Goal: Information Seeking & Learning: Learn about a topic

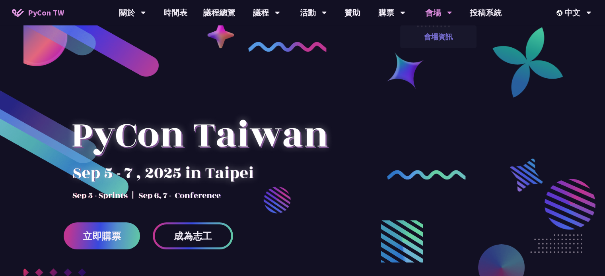
click at [429, 38] on link "會場資訊" at bounding box center [438, 36] width 76 height 19
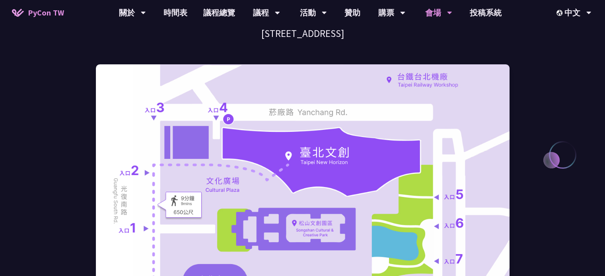
scroll to position [159, 0]
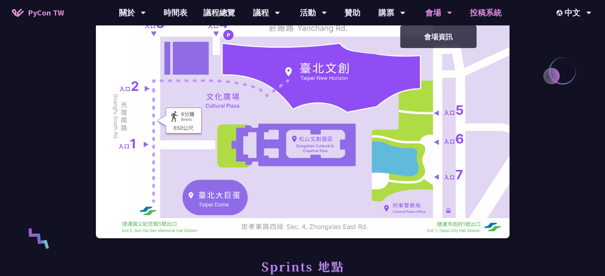
click at [479, 11] on link "投稿系統" at bounding box center [486, 12] width 48 height 25
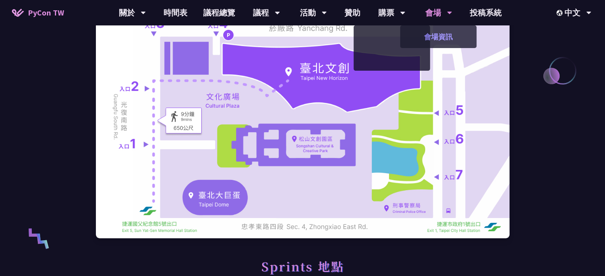
click at [423, 33] on link "會場資訊" at bounding box center [438, 36] width 76 height 19
click at [401, 16] on icon at bounding box center [402, 13] width 5 height 8
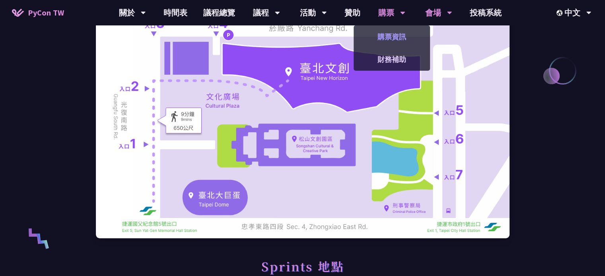
click at [394, 30] on link "購票資訊" at bounding box center [391, 36] width 76 height 19
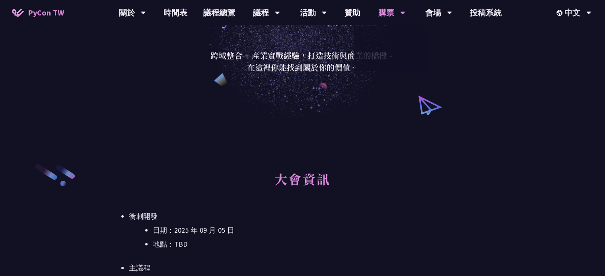
scroll to position [159, 0]
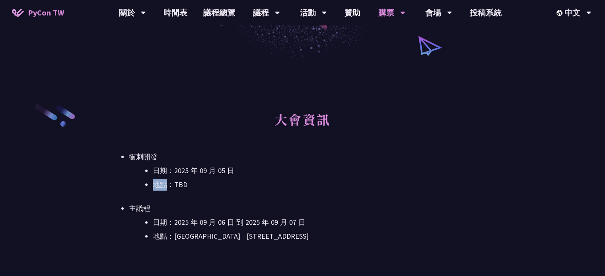
drag, startPoint x: 144, startPoint y: 186, endPoint x: 165, endPoint y: 188, distance: 21.5
click at [164, 190] on ul "日期：2025 年 09 月 05 日 地點：TBD" at bounding box center [302, 178] width 347 height 26
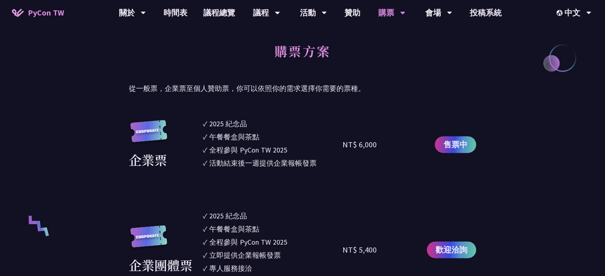
scroll to position [437, 0]
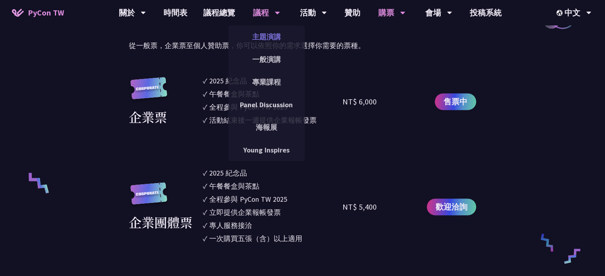
click at [270, 31] on link "主題演講" at bounding box center [266, 36] width 76 height 19
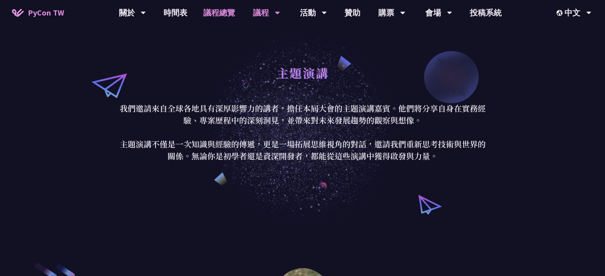
click at [213, 10] on link "議程總覽" at bounding box center [219, 12] width 48 height 25
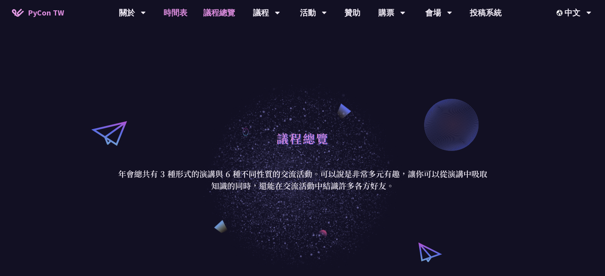
click at [184, 14] on link "時間表" at bounding box center [175, 12] width 40 height 25
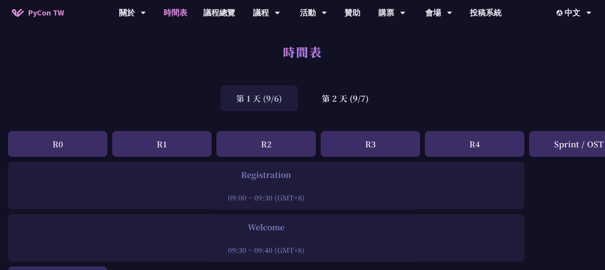
click at [25, 140] on div "R0" at bounding box center [57, 144] width 99 height 26
click at [360, 90] on div "第 2 天 (9/7)" at bounding box center [345, 98] width 79 height 26
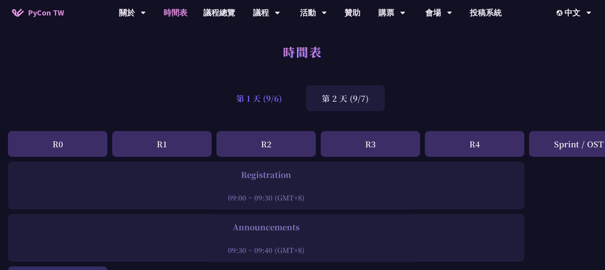
click at [280, 95] on div "第 1 天 (9/6)" at bounding box center [259, 98] width 78 height 26
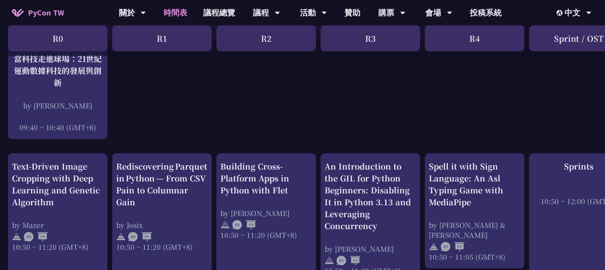
scroll to position [239, 0]
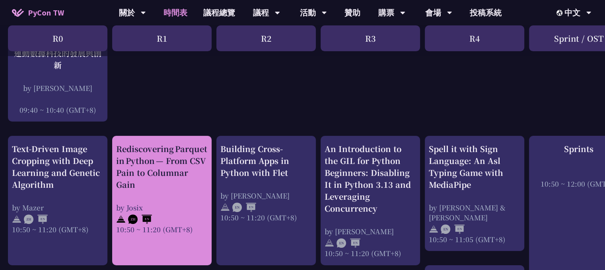
click at [163, 182] on div "Rediscovering Parquet in Python — From CSV Pain to Columnar Gain" at bounding box center [161, 167] width 91 height 48
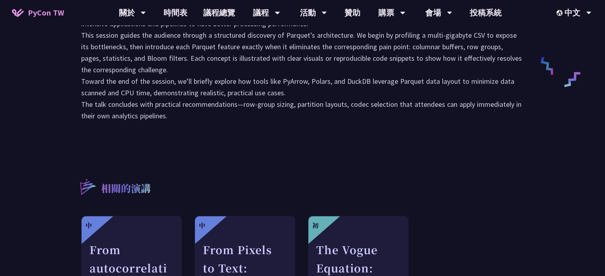
scroll to position [557, 0]
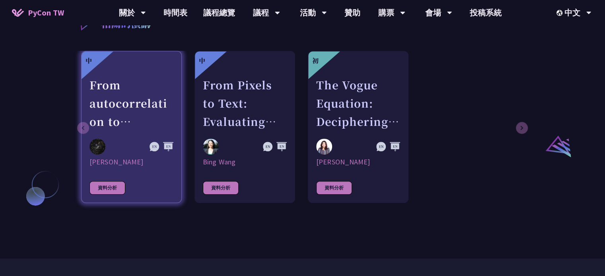
click at [105, 189] on div "資料分析" at bounding box center [107, 188] width 36 height 14
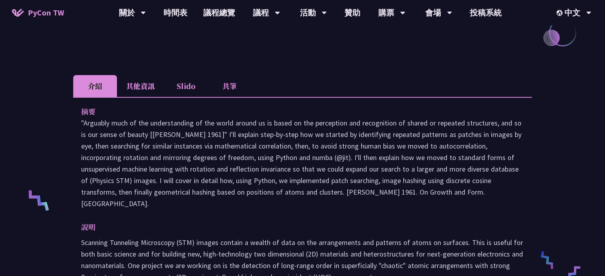
scroll to position [197, 0]
click at [157, 97] on li "其他資訊" at bounding box center [140, 86] width 47 height 22
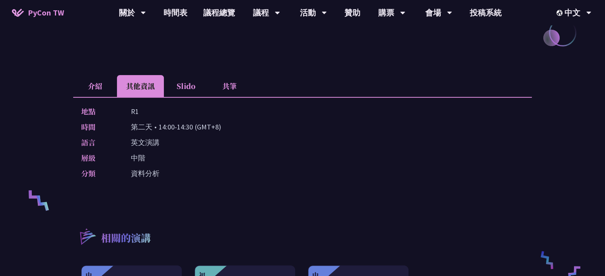
click at [175, 97] on li "Slido" at bounding box center [186, 86] width 44 height 22
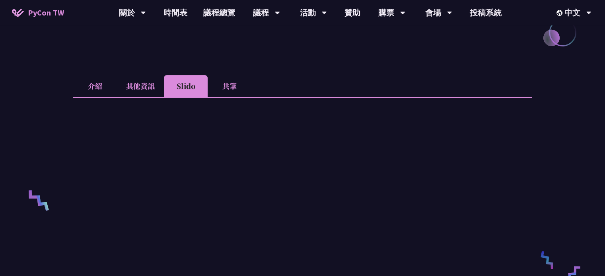
click at [239, 87] on li "共筆" at bounding box center [230, 86] width 44 height 22
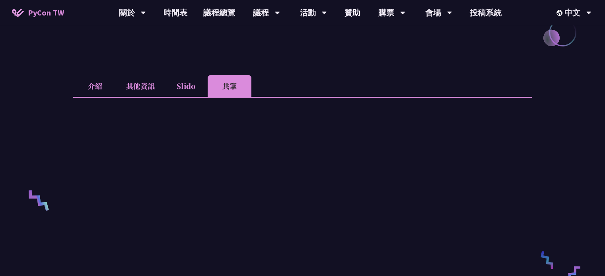
click at [109, 97] on li "介紹" at bounding box center [95, 86] width 44 height 22
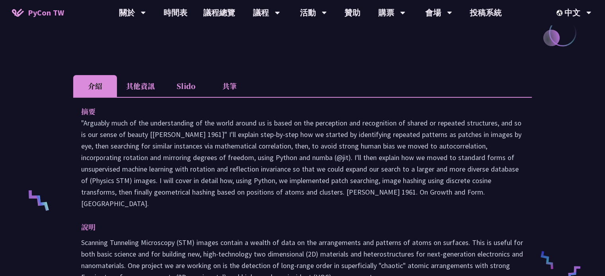
click at [135, 97] on li "其他資訊" at bounding box center [140, 86] width 47 height 22
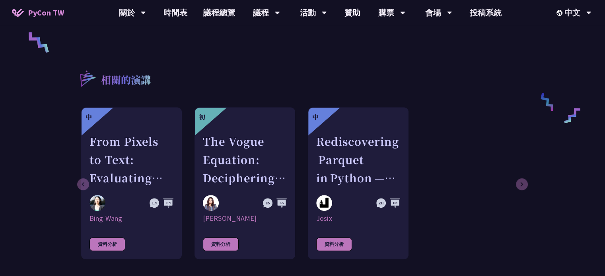
scroll to position [396, 0]
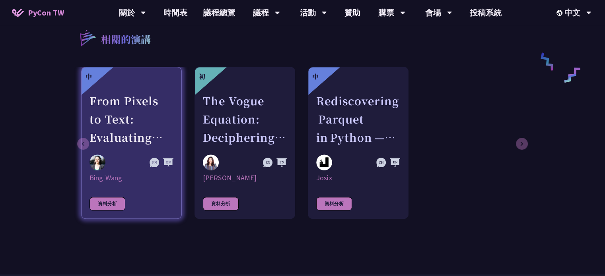
click at [134, 201] on link "中 From Pixels to Text: Evaluating Open-Source OCR Models on Japanese Medical Do…" at bounding box center [131, 143] width 101 height 152
click at [173, 169] on div at bounding box center [131, 163] width 84 height 16
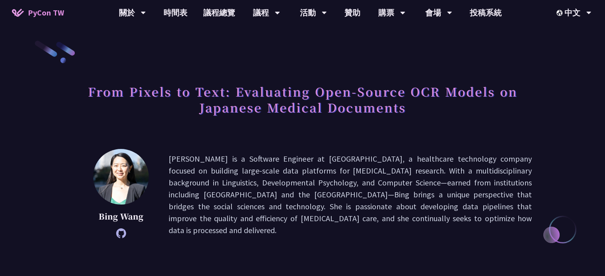
click at [119, 238] on icon at bounding box center [121, 234] width 10 height 10
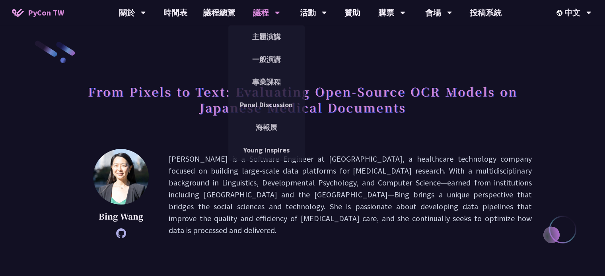
click at [259, 4] on div "議程" at bounding box center [266, 12] width 27 height 25
click at [265, 34] on link "主題演講" at bounding box center [266, 36] width 76 height 19
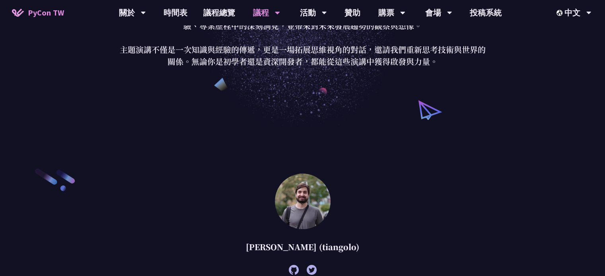
scroll to position [239, 0]
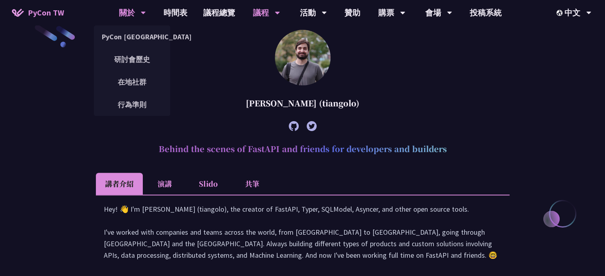
click at [115, 14] on div "關於 PyCon [GEOGRAPHIC_DATA] 研討會歷史 在地社群 行為準則" at bounding box center [132, 12] width 47 height 25
click at [124, 34] on link "PyCon [GEOGRAPHIC_DATA]" at bounding box center [132, 36] width 76 height 19
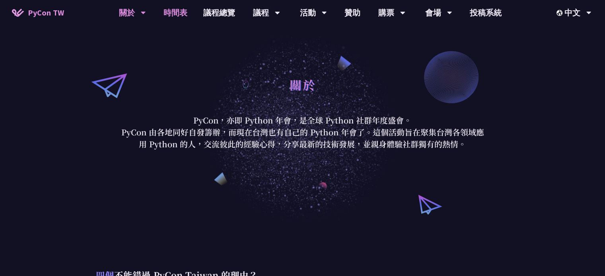
click at [188, 7] on link "時間表" at bounding box center [175, 12] width 40 height 25
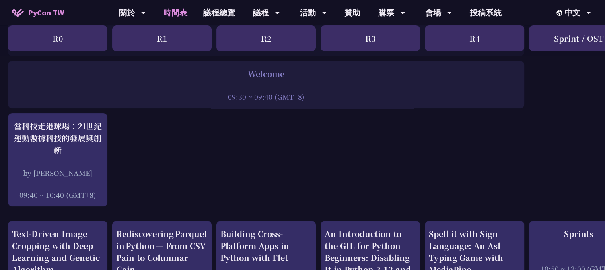
scroll to position [119, 0]
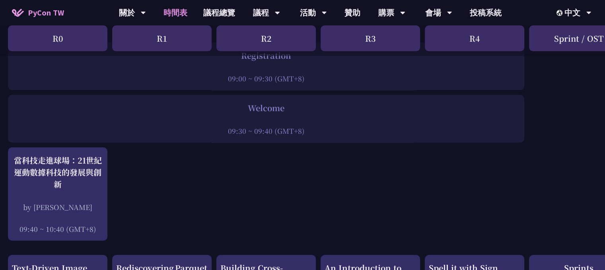
click at [52, 14] on span "PyCon TW" at bounding box center [46, 13] width 36 height 12
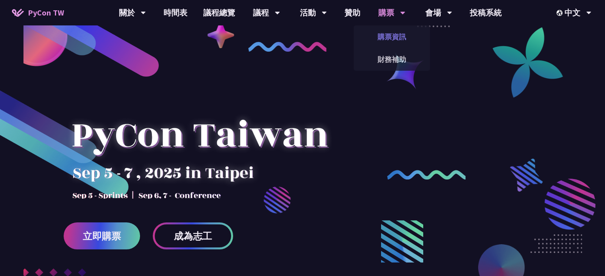
click at [378, 42] on link "購票資訊" at bounding box center [391, 36] width 76 height 19
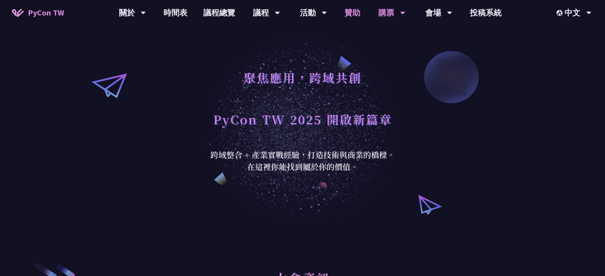
click at [358, 20] on link "贊助" at bounding box center [352, 12] width 32 height 25
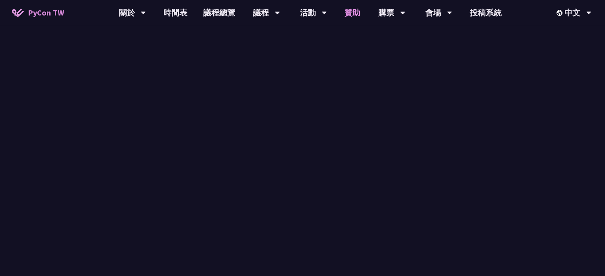
click at [358, 20] on link "贊助" at bounding box center [352, 12] width 32 height 25
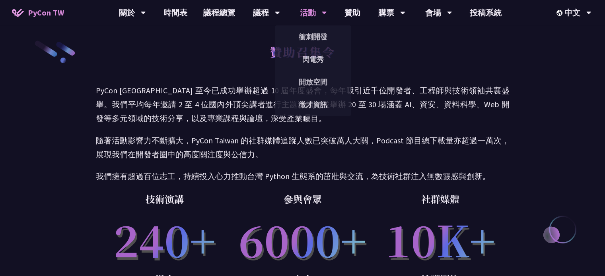
click at [316, 19] on div "活動" at bounding box center [313, 12] width 27 height 25
click at [313, 33] on link "衝刺開發" at bounding box center [313, 36] width 76 height 19
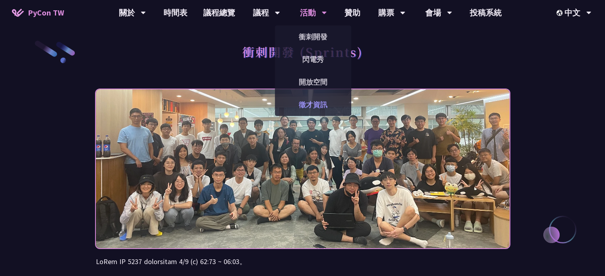
click at [303, 101] on link "徵才資訊" at bounding box center [313, 104] width 76 height 19
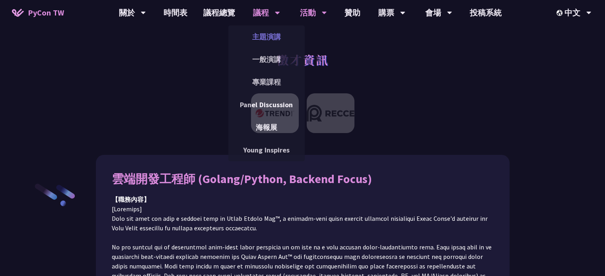
click at [266, 30] on link "主題演講" at bounding box center [266, 36] width 76 height 19
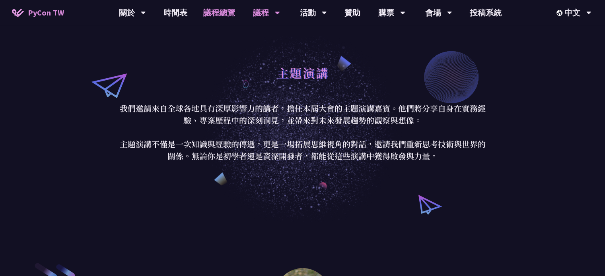
click at [222, 13] on link "議程總覽" at bounding box center [219, 12] width 48 height 25
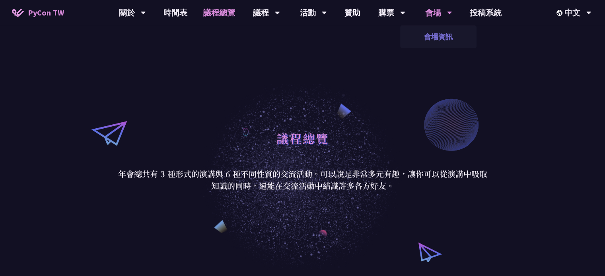
click at [449, 39] on link "會場資訊" at bounding box center [438, 36] width 76 height 19
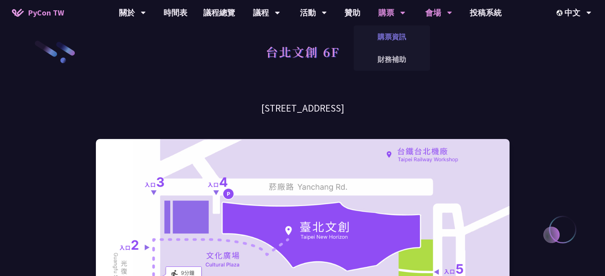
click at [383, 33] on link "購票資訊" at bounding box center [391, 36] width 76 height 19
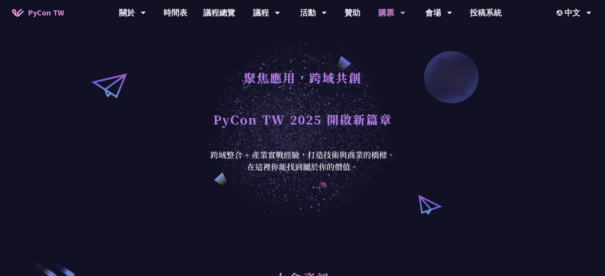
drag, startPoint x: 391, startPoint y: 17, endPoint x: 392, endPoint y: 38, distance: 20.3
click at [391, 19] on div "購票" at bounding box center [391, 12] width 27 height 25
click at [386, 6] on div "購票" at bounding box center [391, 12] width 27 height 25
click at [393, 16] on div "購票" at bounding box center [391, 12] width 27 height 25
click at [398, 63] on link "財務補助" at bounding box center [391, 59] width 76 height 19
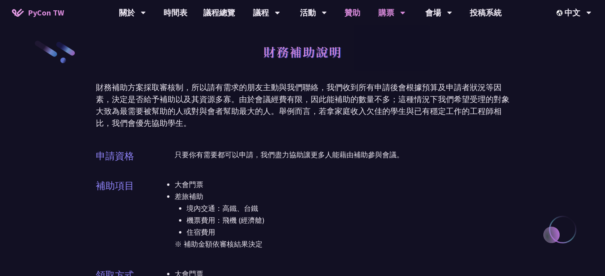
click at [355, 19] on link "贊助" at bounding box center [352, 12] width 32 height 25
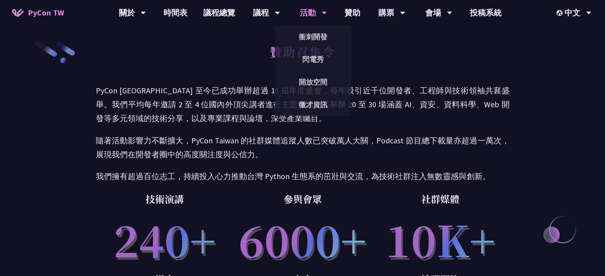
click at [321, 19] on div "活動" at bounding box center [313, 12] width 27 height 25
click at [320, 35] on link "衝刺開發" at bounding box center [313, 36] width 76 height 19
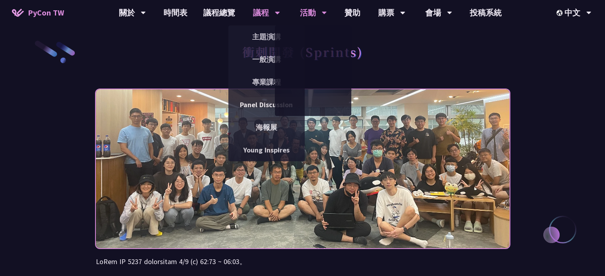
click at [256, 18] on div "議程" at bounding box center [266, 12] width 27 height 25
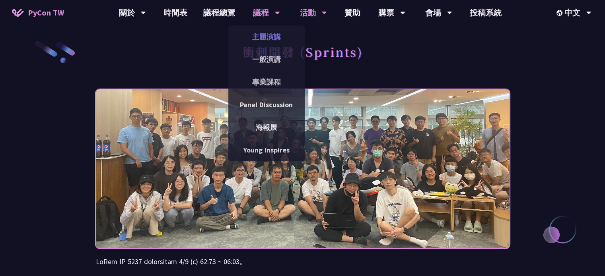
click at [279, 38] on link "主題演講" at bounding box center [266, 36] width 76 height 19
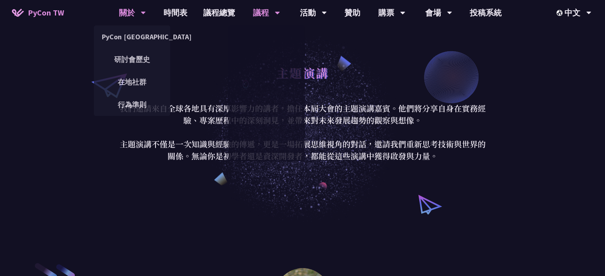
click at [145, 14] on icon at bounding box center [143, 13] width 5 height 8
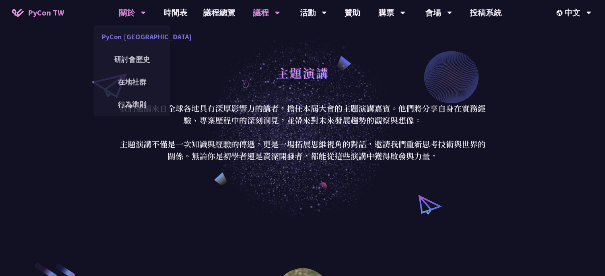
click at [140, 43] on link "PyCon [GEOGRAPHIC_DATA]" at bounding box center [132, 36] width 76 height 19
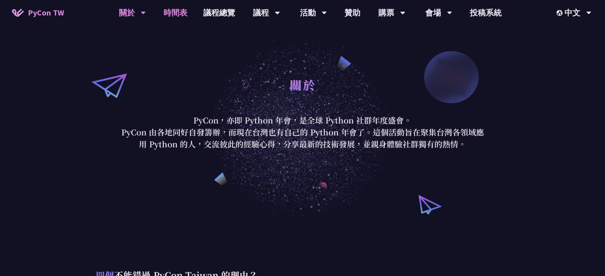
click at [165, 9] on link "時間表" at bounding box center [175, 12] width 40 height 25
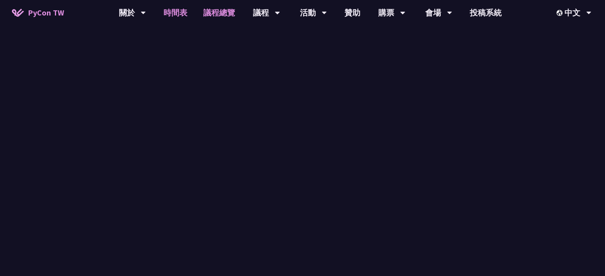
scroll to position [119, 0]
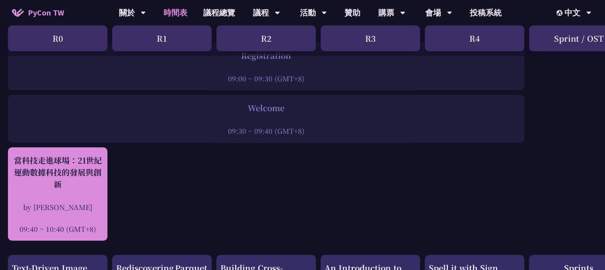
click at [25, 162] on div "當科技走進球場：21世紀運動數據科技的發展與創新" at bounding box center [57, 173] width 91 height 36
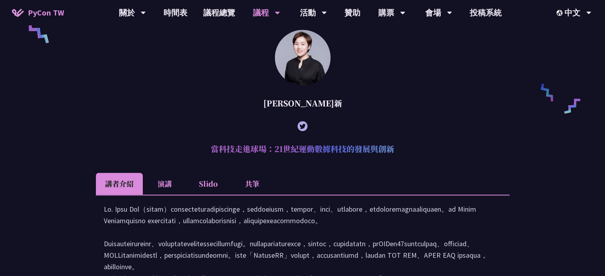
scroll to position [590, 0]
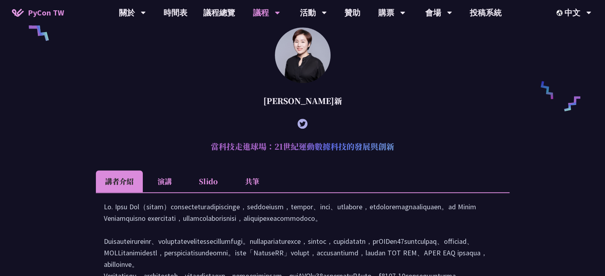
click at [305, 129] on icon at bounding box center [302, 124] width 10 height 10
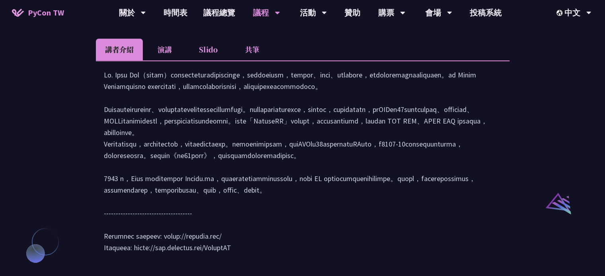
scroll to position [550, 0]
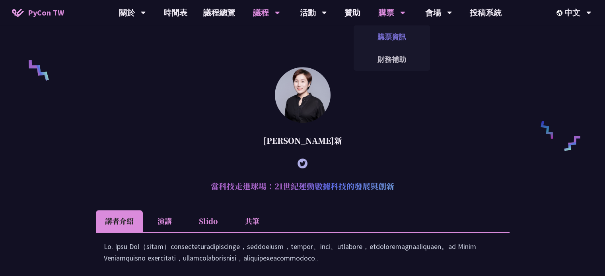
click at [382, 30] on link "購票資訊" at bounding box center [391, 36] width 76 height 19
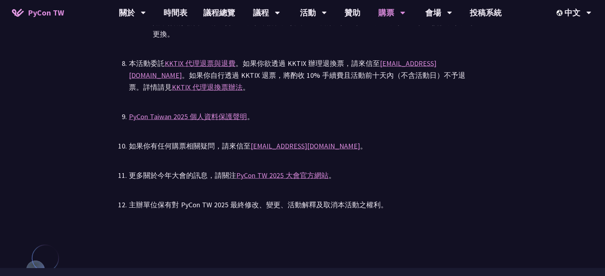
scroll to position [1789, 0]
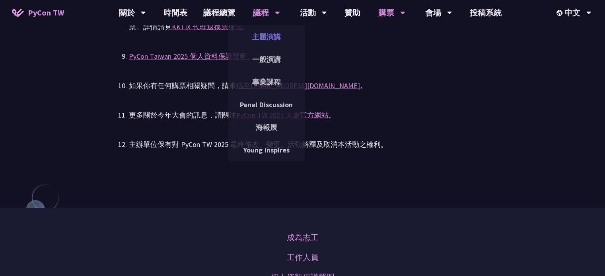
click at [266, 43] on link "主題演講" at bounding box center [266, 36] width 76 height 19
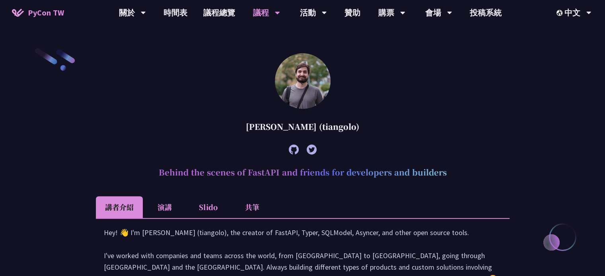
scroll to position [278, 0]
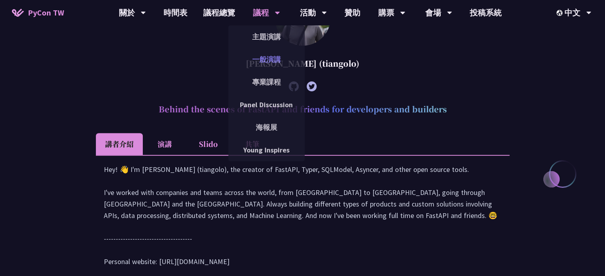
click at [263, 58] on link "一般演講" at bounding box center [266, 59] width 76 height 19
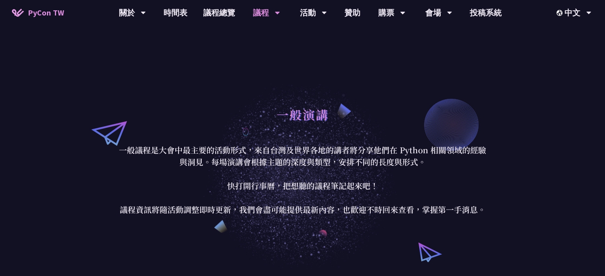
click at [256, 19] on div "議程" at bounding box center [266, 12] width 27 height 25
click at [257, 12] on div "議程" at bounding box center [266, 12] width 27 height 25
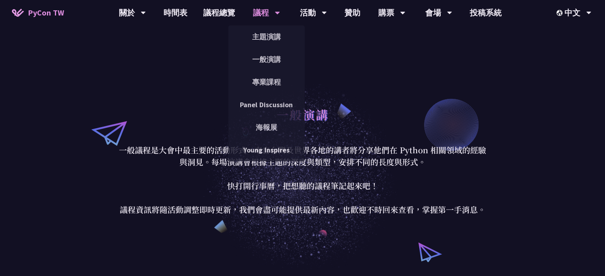
click at [267, 17] on div "議程" at bounding box center [266, 12] width 27 height 25
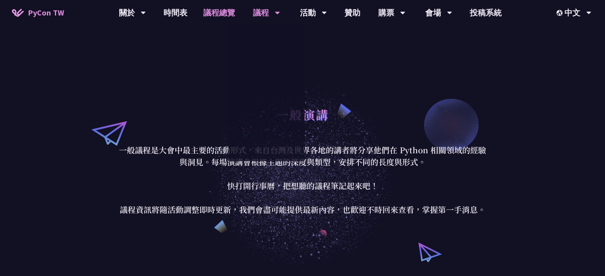
click at [218, 18] on link "議程總覽" at bounding box center [219, 12] width 48 height 25
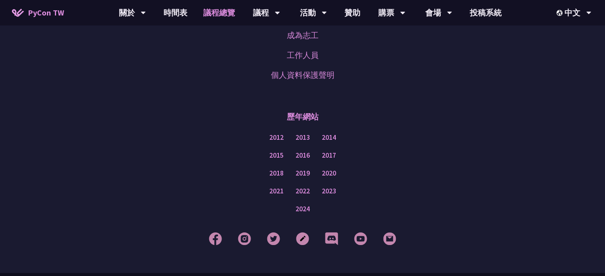
scroll to position [1033, 0]
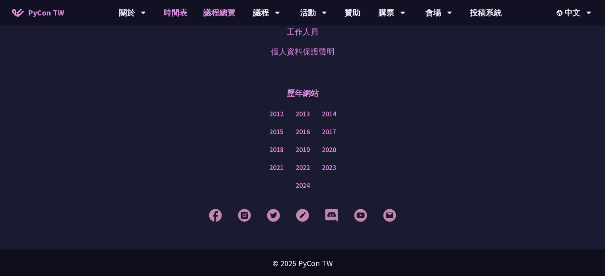
click at [174, 11] on link "時間表" at bounding box center [175, 12] width 40 height 25
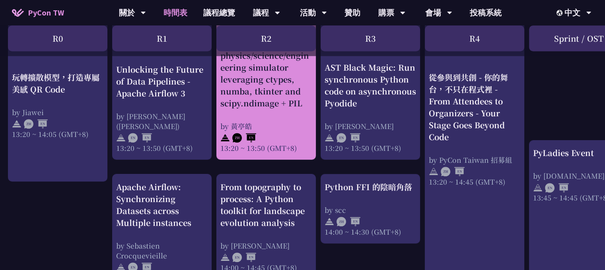
scroll to position [1034, 0]
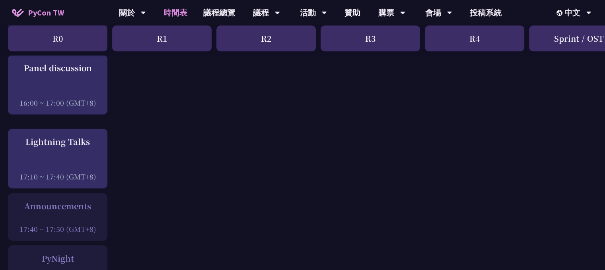
click at [47, 201] on div "Announcements" at bounding box center [57, 206] width 91 height 12
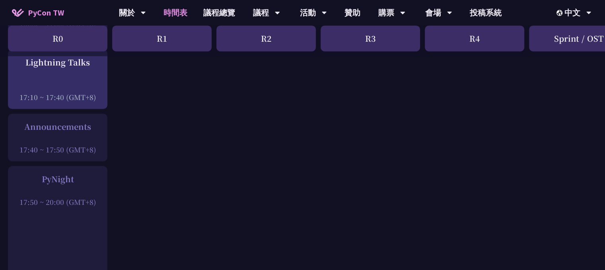
drag, startPoint x: 46, startPoint y: 195, endPoint x: 52, endPoint y: 198, distance: 6.8
click at [51, 198] on div "17:50 ~ 20:00 (GMT+8)" at bounding box center [57, 202] width 91 height 10
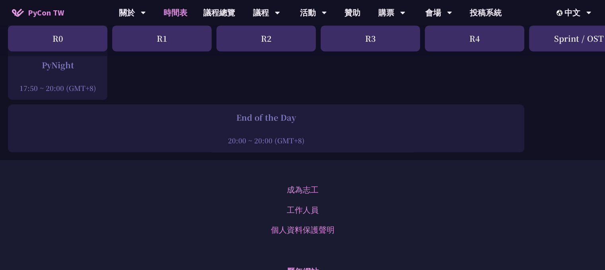
scroll to position [1312, 0]
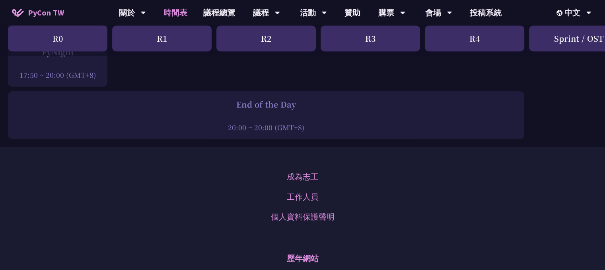
drag, startPoint x: 223, startPoint y: 105, endPoint x: 289, endPoint y: 135, distance: 73.0
click at [289, 133] on div "End of the Day 20:00 ~ 20:00 (GMT+8)" at bounding box center [266, 115] width 516 height 48
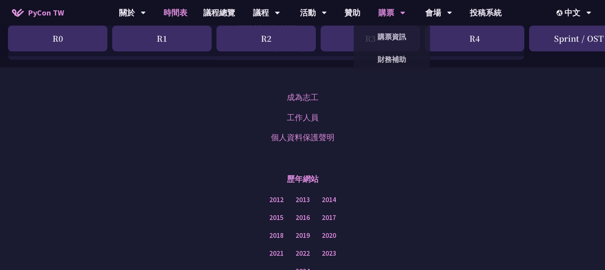
drag, startPoint x: 379, startPoint y: 19, endPoint x: 372, endPoint y: 19, distance: 7.6
click at [379, 19] on div "購票" at bounding box center [391, 12] width 27 height 25
click at [382, 44] on link "購票資訊" at bounding box center [391, 36] width 76 height 19
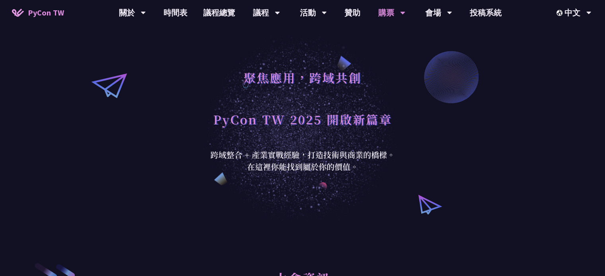
click at [385, 16] on div "購票" at bounding box center [391, 12] width 27 height 25
click at [379, 16] on div "購票" at bounding box center [391, 12] width 27 height 25
click at [392, 71] on div "聚焦應用，跨域共創" at bounding box center [302, 87] width 179 height 42
click at [390, 63] on link "財務補助" at bounding box center [391, 59] width 76 height 19
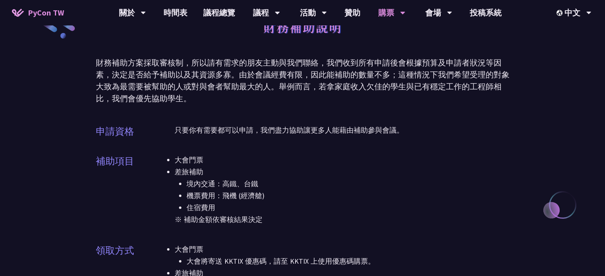
scroll to position [80, 0]
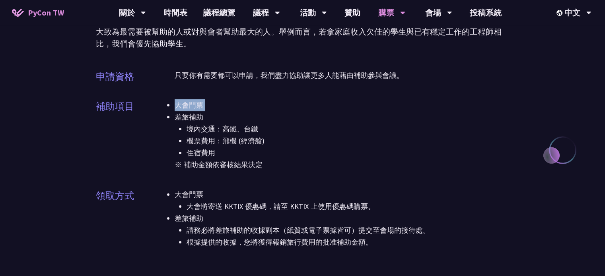
drag, startPoint x: 124, startPoint y: 105, endPoint x: 280, endPoint y: 121, distance: 157.1
click at [280, 121] on div "補助項目 大會門票 差旅補助 境內交通：高鐵、台鐵 機票費用：飛機 (經濟艙) 住宿費用 ※ 補助金額依審核結果決定" at bounding box center [302, 140] width 413 height 82
drag, startPoint x: 262, startPoint y: 161, endPoint x: 256, endPoint y: 146, distance: 15.7
click at [262, 161] on p "※ 補助金額依審核結果決定" at bounding box center [342, 165] width 335 height 12
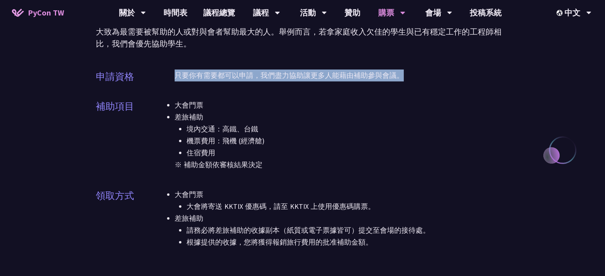
drag, startPoint x: 177, startPoint y: 79, endPoint x: 428, endPoint y: 80, distance: 251.3
click at [428, 80] on p "只要你有需要都可以申請，我們盡力協助讓更多人能藉由補助參與會議。" at bounding box center [342, 76] width 335 height 12
drag, startPoint x: 212, startPoint y: 166, endPoint x: 213, endPoint y: 190, distance: 24.3
click at [231, 197] on li "大會門票 大會將寄送 KKTIX 優惠碼，請至 KKTIX 上使用優惠碼購票。" at bounding box center [342, 201] width 335 height 24
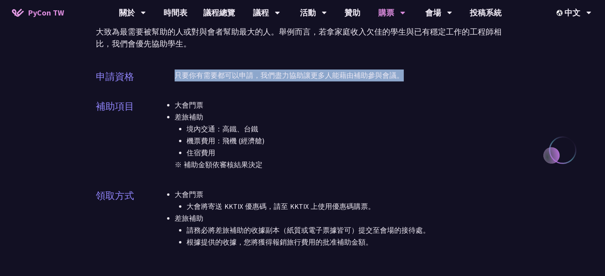
click at [274, 180] on div "大會門票 差旅補助 境內交通：高鐵、台鐵 機票費用：飛機 (經濟艙) 住宿費用 ※ 補助金額依審核結果決定" at bounding box center [342, 140] width 335 height 82
click at [274, 171] on div "大會門票 差旅補助 境內交通：高鐵、台鐵 機票費用：飛機 (經濟艙) 住宿費用 ※ 補助金額依審核結果決定" at bounding box center [342, 140] width 335 height 82
drag, startPoint x: 274, startPoint y: 170, endPoint x: 167, endPoint y: 109, distance: 122.3
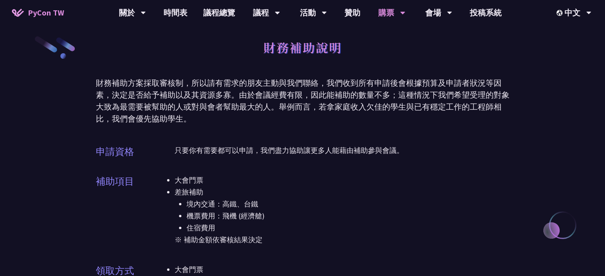
scroll to position [0, 0]
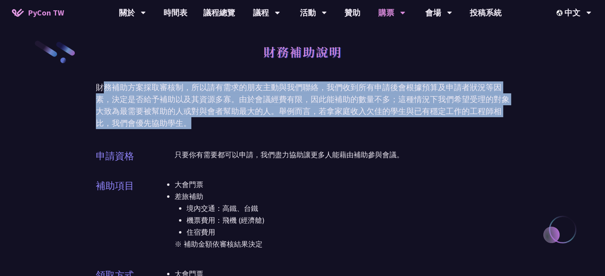
drag, startPoint x: 105, startPoint y: 89, endPoint x: 206, endPoint y: 120, distance: 105.9
click at [206, 120] on div "財務補助方案採取審核制，所以請有需求的朋友主動與我們聯絡，我們收到所有申請後會根據預算及申請者狀況等因素，決定是否給予補助以及其資源多寡。由於會議經費有限，因…" at bounding box center [302, 106] width 413 height 48
drag, startPoint x: 207, startPoint y: 132, endPoint x: 100, endPoint y: 89, distance: 114.7
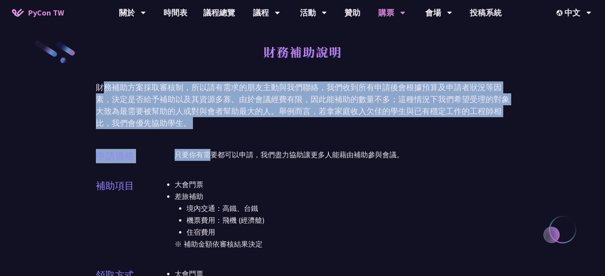
click at [99, 89] on div "財務補助方案採取審核制，所以請有需求的朋友主動與我們聯絡，我們收到所有申請後會根據預算及申請者狀況等因素，決定是否給予補助以及其資源多寡。由於會議經費有限，因…" at bounding box center [302, 106] width 413 height 48
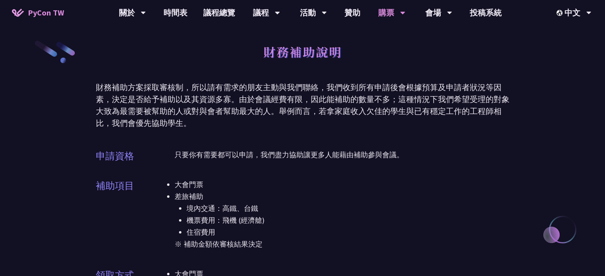
click at [98, 89] on div "財務補助方案採取審核制，所以請有需求的朋友主動與我們聯絡，我們收到所有申請後會根據預算及申請者狀況等因素，決定是否給予補助以及其資源多寡。由於會議經費有限，因…" at bounding box center [302, 106] width 413 height 48
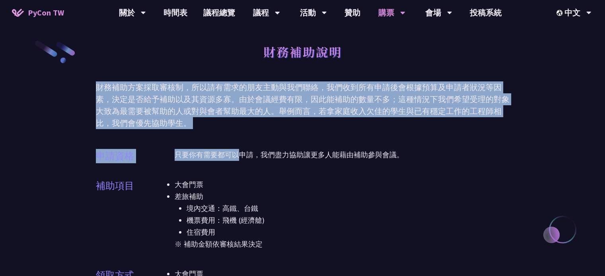
drag, startPoint x: 98, startPoint y: 89, endPoint x: 218, endPoint y: 138, distance: 130.0
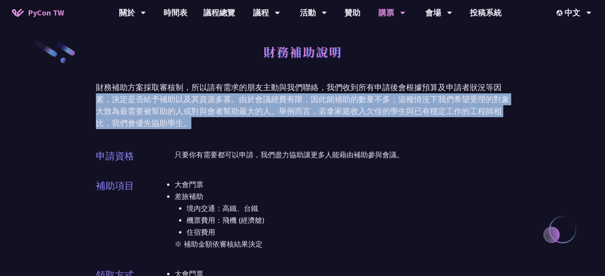
drag, startPoint x: 210, startPoint y: 128, endPoint x: 36, endPoint y: 94, distance: 177.0
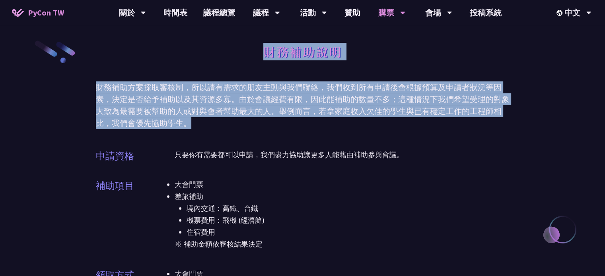
drag, startPoint x: 89, startPoint y: 78, endPoint x: 225, endPoint y: 129, distance: 145.5
drag, startPoint x: 226, startPoint y: 129, endPoint x: 35, endPoint y: 85, distance: 195.4
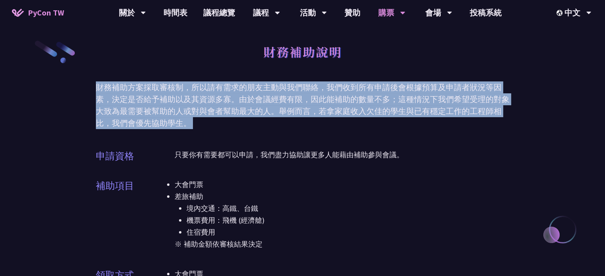
click at [393, 111] on div "財務補助方案採取審核制，所以請有需求的朋友主動與我們聯絡，我們收到所有申請後會根據預算及申請者狀況等因素，決定是否給予補助以及其資源多寡。由於會議經費有限，因…" at bounding box center [302, 106] width 413 height 48
click at [401, 123] on div "財務補助方案採取審核制，所以請有需求的朋友主動與我們聯絡，我們收到所有申請後會根據預算及申請者狀況等因素，決定是否給予補助以及其資源多寡。由於會議經費有限，因…" at bounding box center [302, 106] width 413 height 48
click at [404, 119] on div "財務補助方案採取審核制，所以請有需求的朋友主動與我們聯絡，我們收到所有申請後會根據預算及申請者狀況等因素，決定是否給予補助以及其資源多寡。由於會議經費有限，因…" at bounding box center [302, 106] width 413 height 48
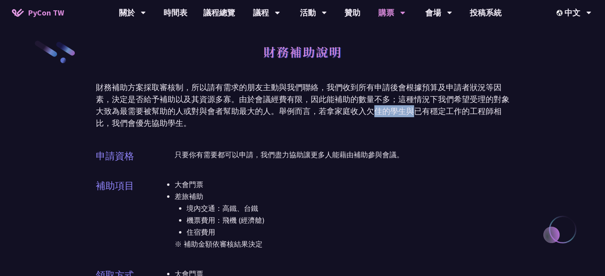
drag, startPoint x: 370, startPoint y: 114, endPoint x: 410, endPoint y: 111, distance: 40.3
click at [411, 111] on div "財務補助方案採取審核制，所以請有需求的朋友主動與我們聯絡，我們收到所有申請後會根據預算及申請者狀況等因素，決定是否給予補助以及其資源多寡。由於會議經費有限，因…" at bounding box center [302, 106] width 413 height 48
drag, startPoint x: 321, startPoint y: 118, endPoint x: 290, endPoint y: 109, distance: 31.8
click at [319, 118] on div "財務補助方案採取審核制，所以請有需求的朋友主動與我們聯絡，我們收到所有申請後會根據預算及申請者狀況等因素，決定是否給予補助以及其資源多寡。由於會議經費有限，因…" at bounding box center [302, 106] width 413 height 48
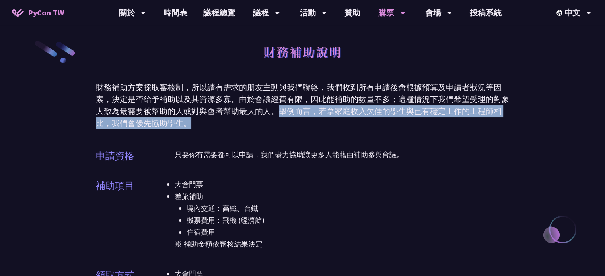
drag, startPoint x: 277, startPoint y: 106, endPoint x: 255, endPoint y: 124, distance: 28.8
click at [256, 124] on div "財務補助方案採取審核制，所以請有需求的朋友主動與我們聯絡，我們收到所有申請後會根據預算及申請者狀況等因素，決定是否給予補助以及其資源多寡。由於會議經費有限，因…" at bounding box center [302, 106] width 413 height 48
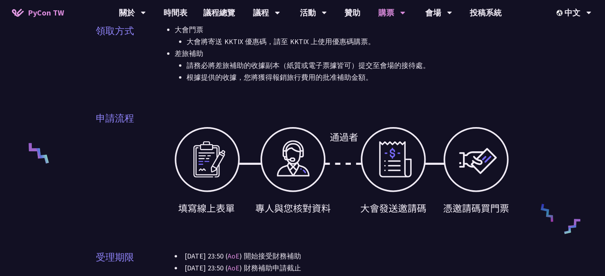
scroll to position [318, 0]
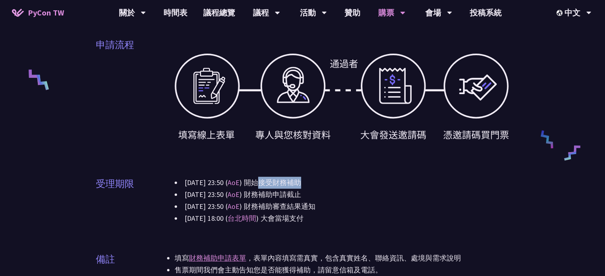
drag, startPoint x: 278, startPoint y: 182, endPoint x: 361, endPoint y: 184, distance: 82.7
click at [361, 184] on li "[DATE] 23:50 ( AoE ) 開始接受財務補助" at bounding box center [342, 183] width 335 height 12
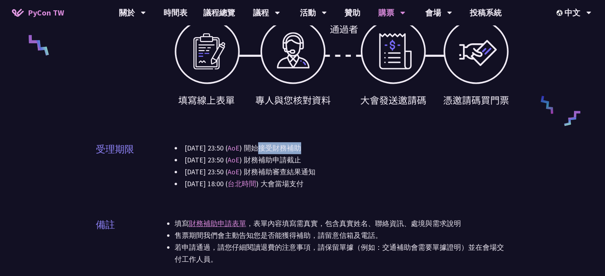
scroll to position [398, 0]
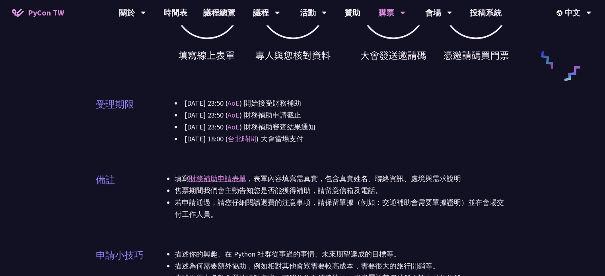
click at [351, 173] on div "備註 填寫 財務補助申請表單 ，表單內容填寫需真實，包含真實姓名、聯絡資訊、處境與需求說明 售票期間我們會主動告知您是否能獲得補助，請留意信箱及電話。 若申請…" at bounding box center [302, 202] width 413 height 78
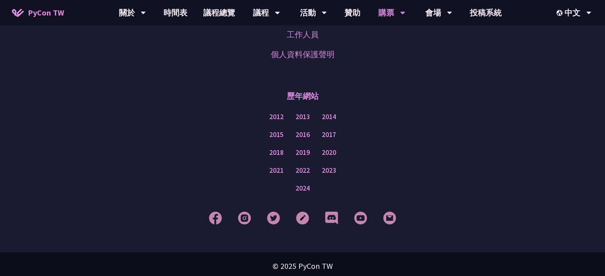
scroll to position [770, 0]
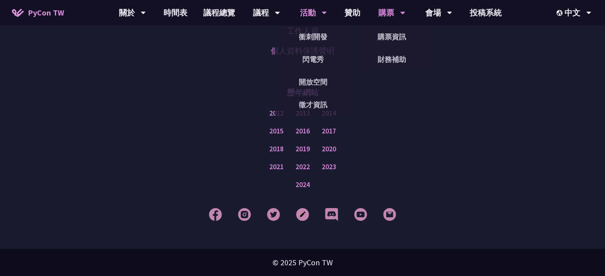
click at [300, 17] on div "活動" at bounding box center [313, 12] width 27 height 25
click at [301, 84] on link "開放空間" at bounding box center [313, 82] width 76 height 19
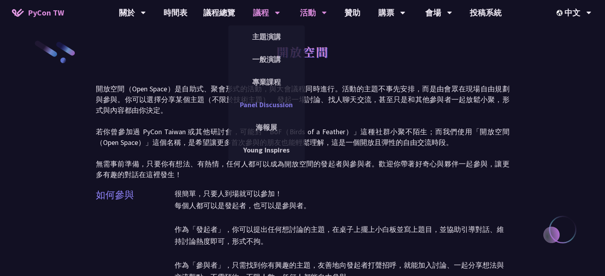
click at [270, 104] on link "Panel Discussion" at bounding box center [266, 104] width 76 height 19
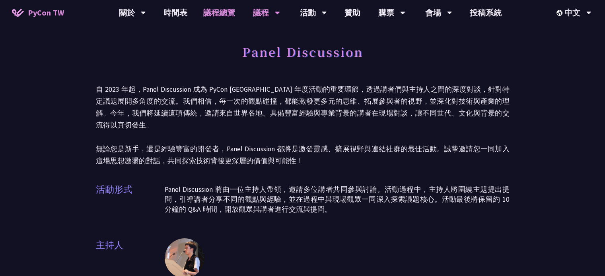
click at [233, 24] on link "議程總覽" at bounding box center [219, 12] width 48 height 25
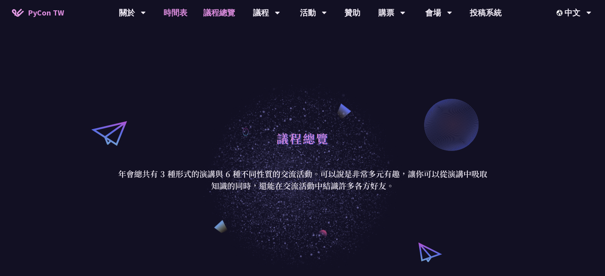
click at [175, 18] on link "時間表" at bounding box center [175, 12] width 40 height 25
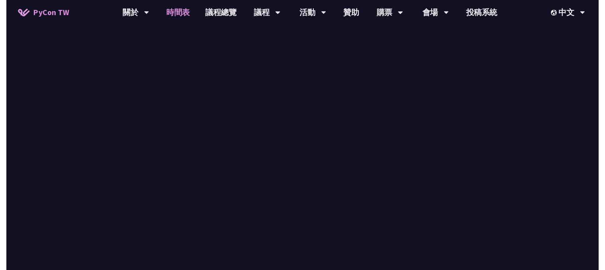
scroll to position [1391, 0]
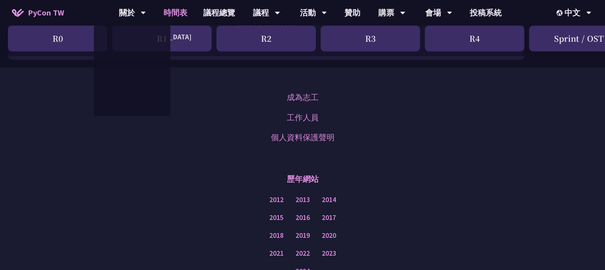
click at [249, 147] on div "成為志工 工作人員 個人資料保護聲明 歷年網站 2012 2013 2014 2015 2016 2017 2018 2019 2020 2021 2022 …" at bounding box center [302, 202] width 605 height 268
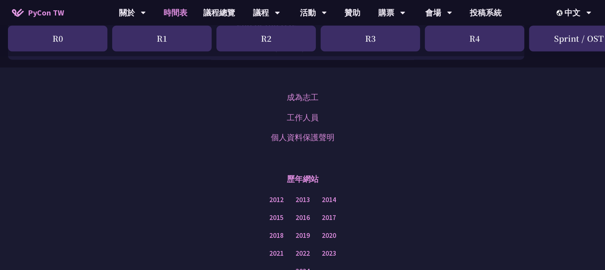
click at [133, 35] on div "R1" at bounding box center [161, 38] width 99 height 26
click at [64, 41] on div "R0" at bounding box center [57, 38] width 99 height 26
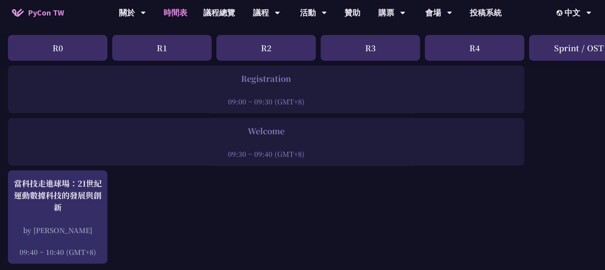
scroll to position [0, 0]
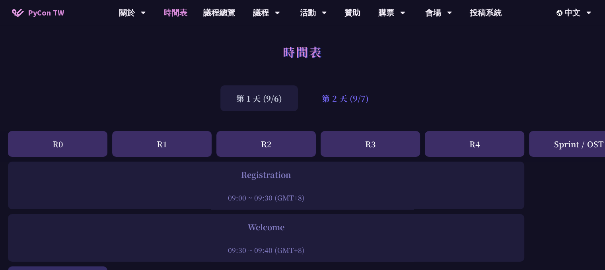
click at [343, 98] on div "第 2 天 (9/7)" at bounding box center [345, 98] width 79 height 26
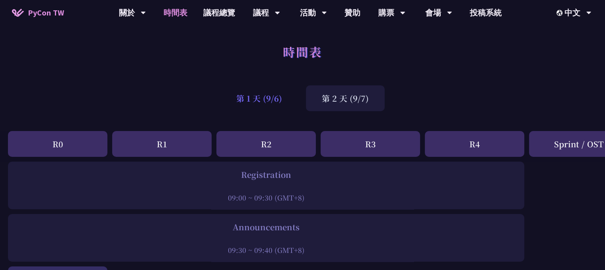
click at [264, 97] on div "第 1 天 (9/6)" at bounding box center [259, 98] width 78 height 26
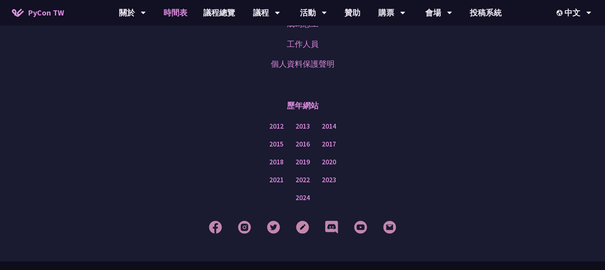
scroll to position [1479, 0]
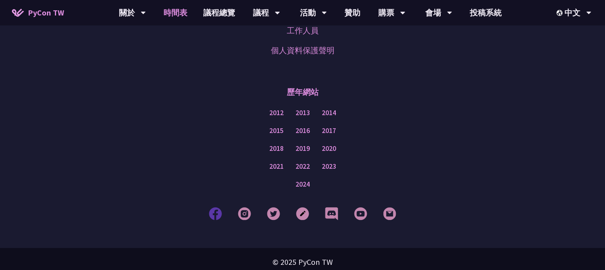
click at [222, 211] on img at bounding box center [215, 213] width 13 height 13
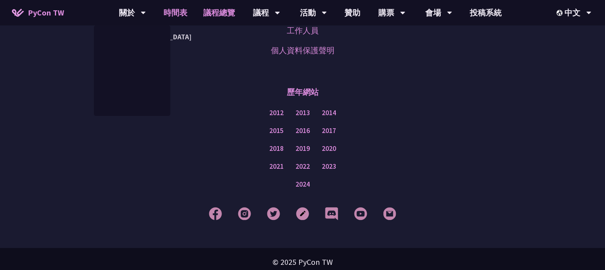
click at [229, 6] on link "議程總覽" at bounding box center [219, 12] width 48 height 25
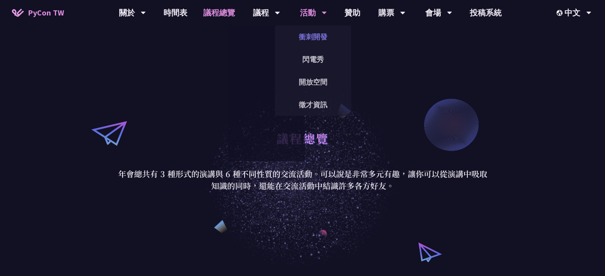
click at [326, 38] on link "衝刺開發" at bounding box center [313, 36] width 76 height 19
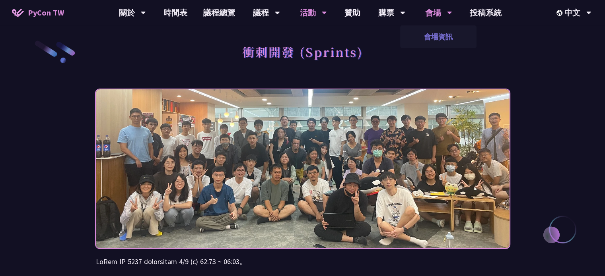
click at [429, 30] on link "會場資訊" at bounding box center [438, 36] width 76 height 19
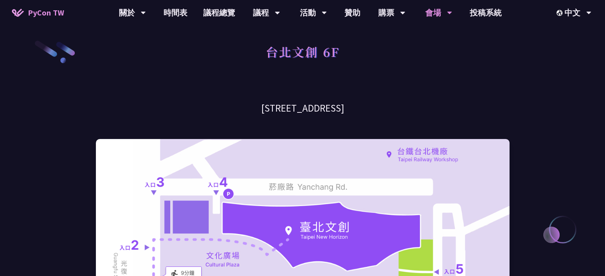
drag, startPoint x: 240, startPoint y: 101, endPoint x: 374, endPoint y: 108, distance: 133.8
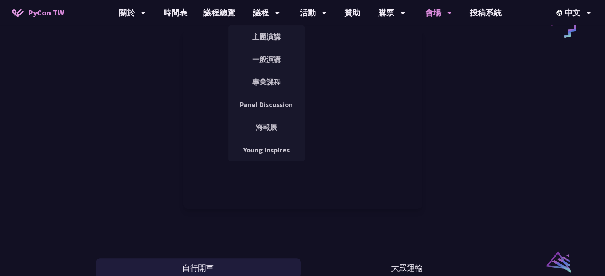
scroll to position [398, 0]
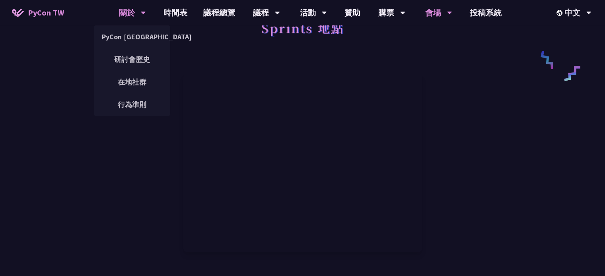
click at [137, 15] on div "關於" at bounding box center [132, 12] width 27 height 25
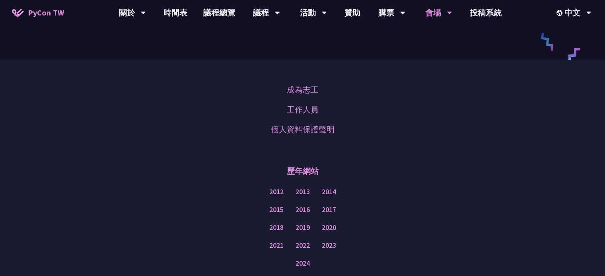
scroll to position [1218, 0]
